Goal: Information Seeking & Learning: Learn about a topic

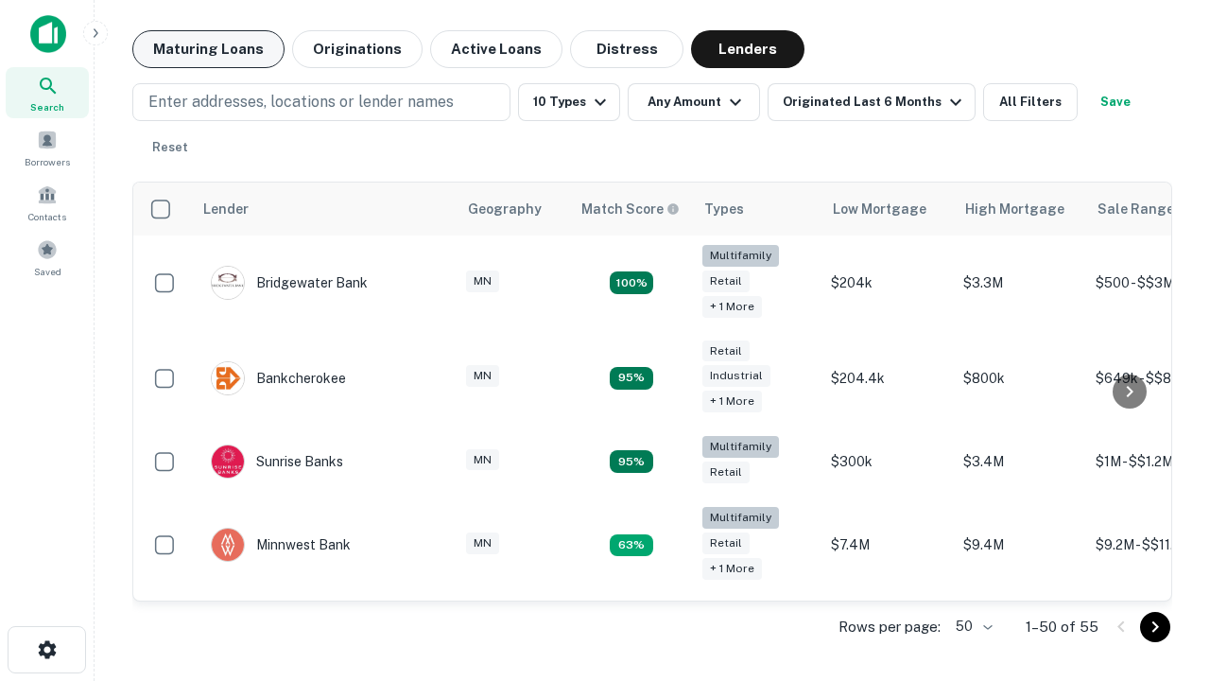
click at [208, 49] on button "Maturing Loans" at bounding box center [208, 49] width 152 height 38
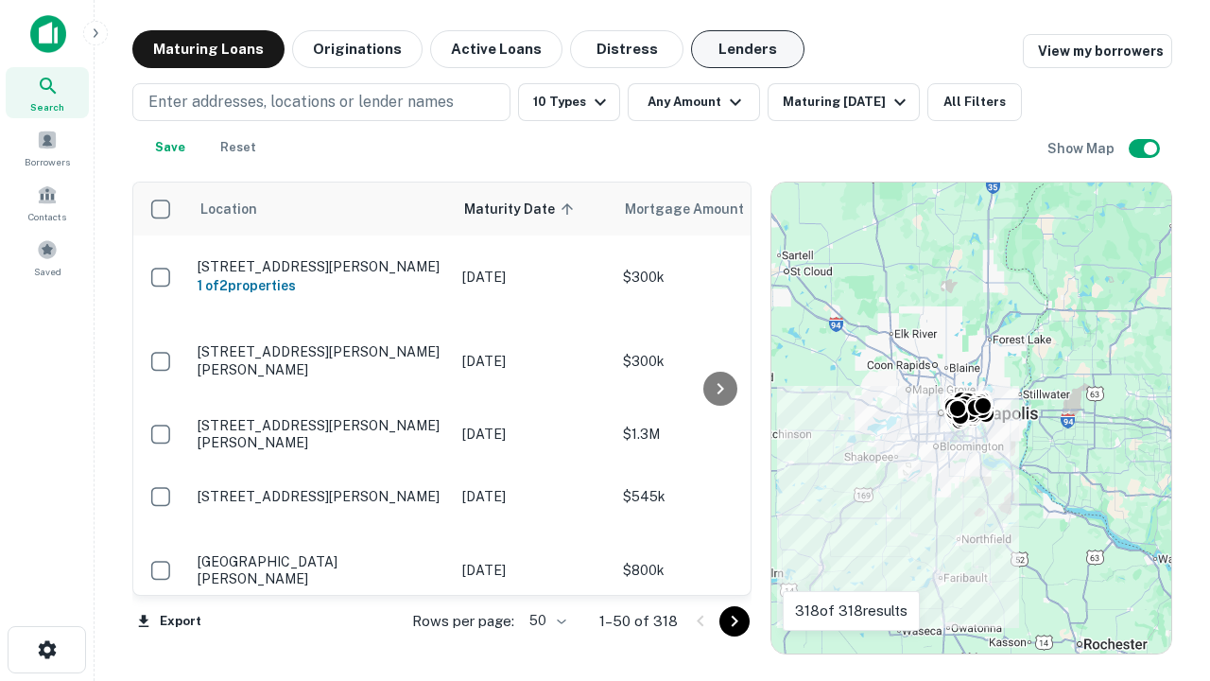
click at [748, 49] on button "Lenders" at bounding box center [747, 49] width 113 height 38
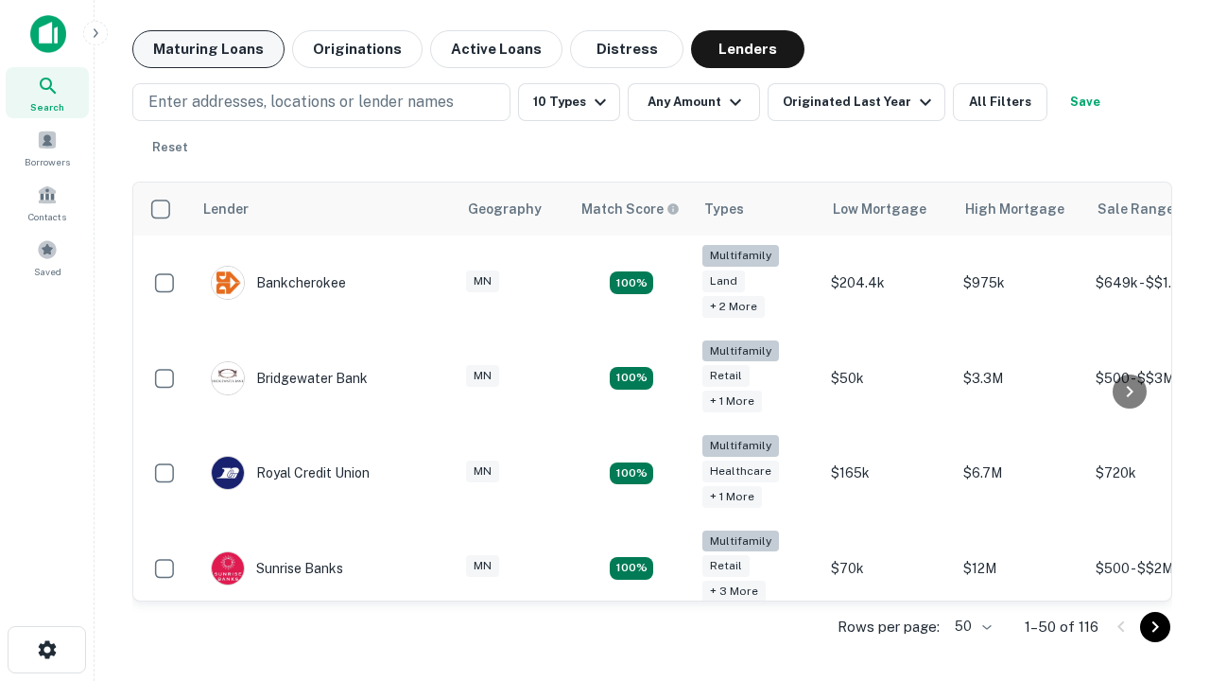
click at [208, 49] on button "Maturing Loans" at bounding box center [208, 49] width 152 height 38
